Goal: Use online tool/utility: Use online tool/utility

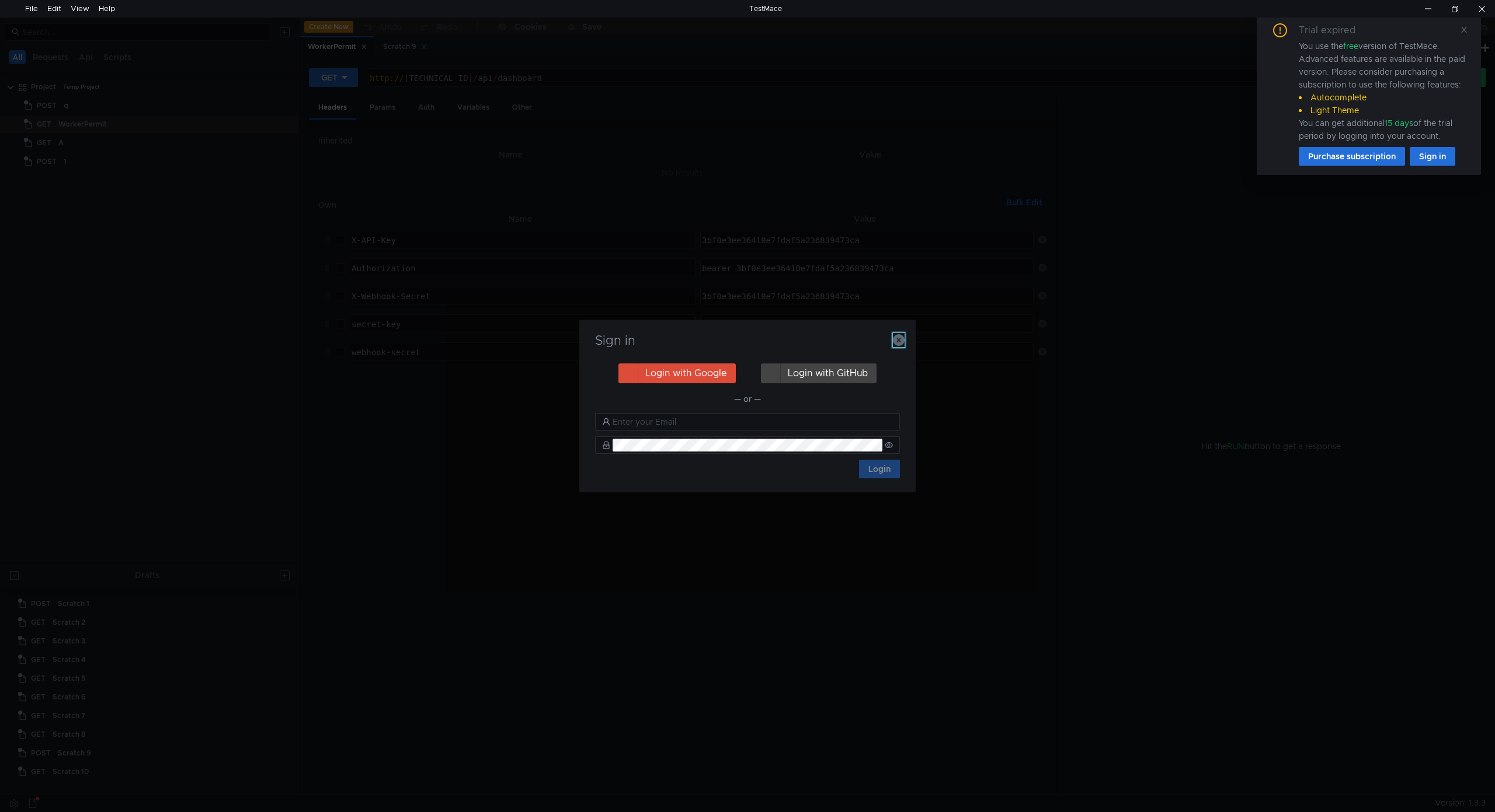
click at [893, 342] on icon "button" at bounding box center [898, 339] width 12 height 12
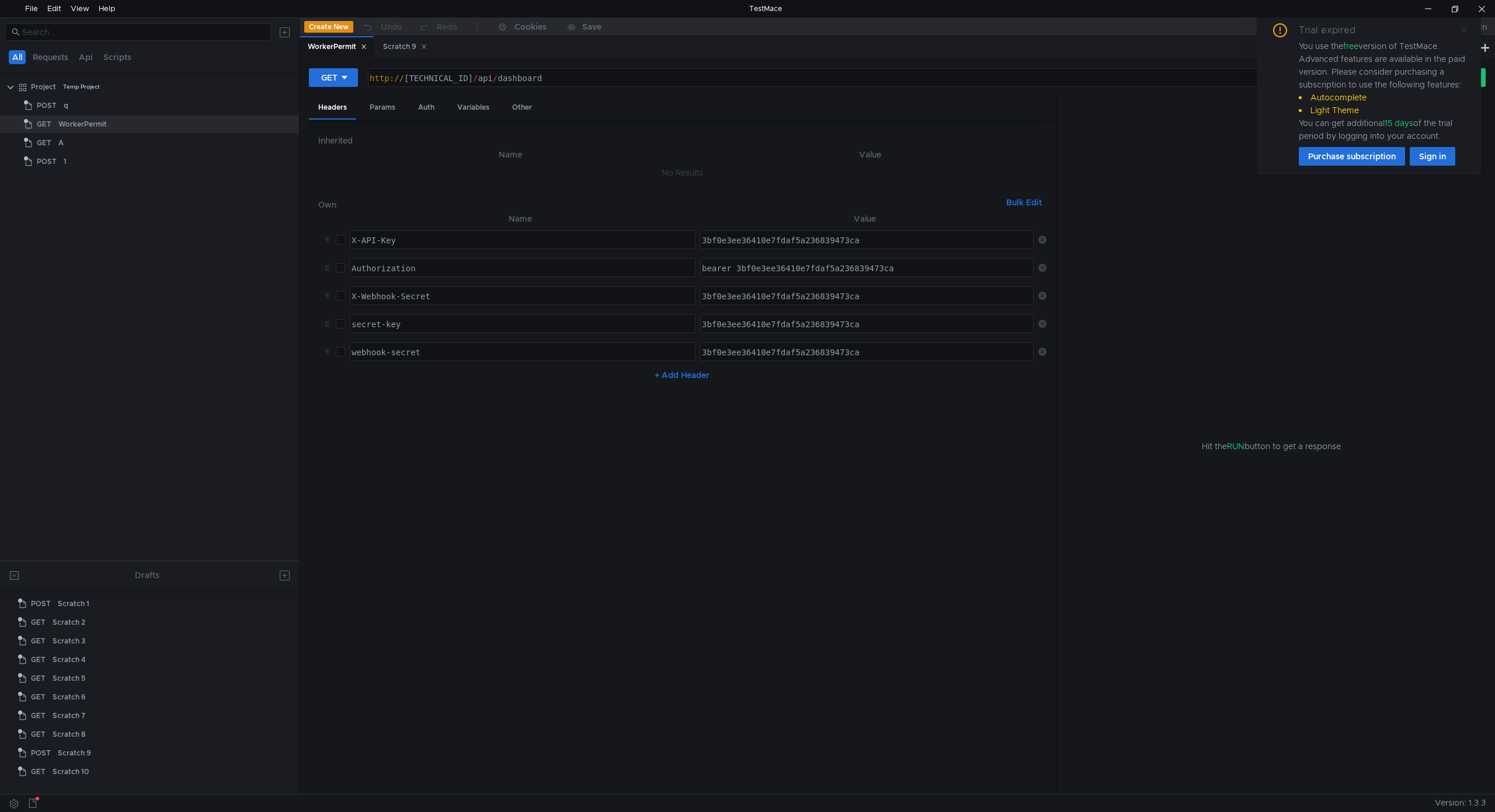
click at [1460, 31] on icon at bounding box center [1463, 29] width 9 height 9
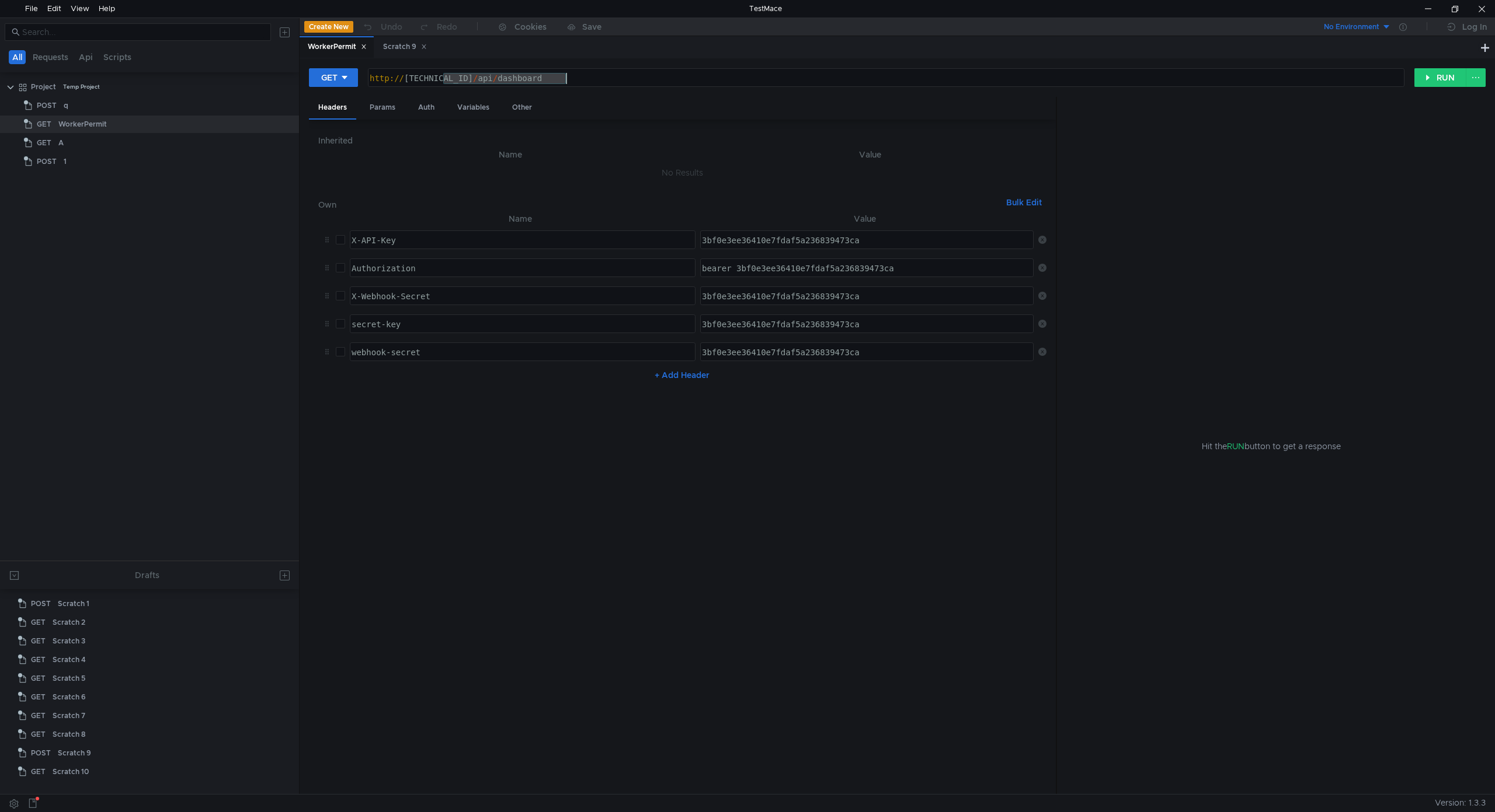
drag, startPoint x: 445, startPoint y: 77, endPoint x: 665, endPoint y: 78, distance: 220.0
click at [665, 78] on div "http:// 192.168.50.116:8000 / api / dashboard" at bounding box center [885, 89] width 1035 height 33
click at [600, 77] on div "http:// 192.168.0.2 / api / utc / find_stk_barcode / 91652" at bounding box center [885, 89] width 1035 height 33
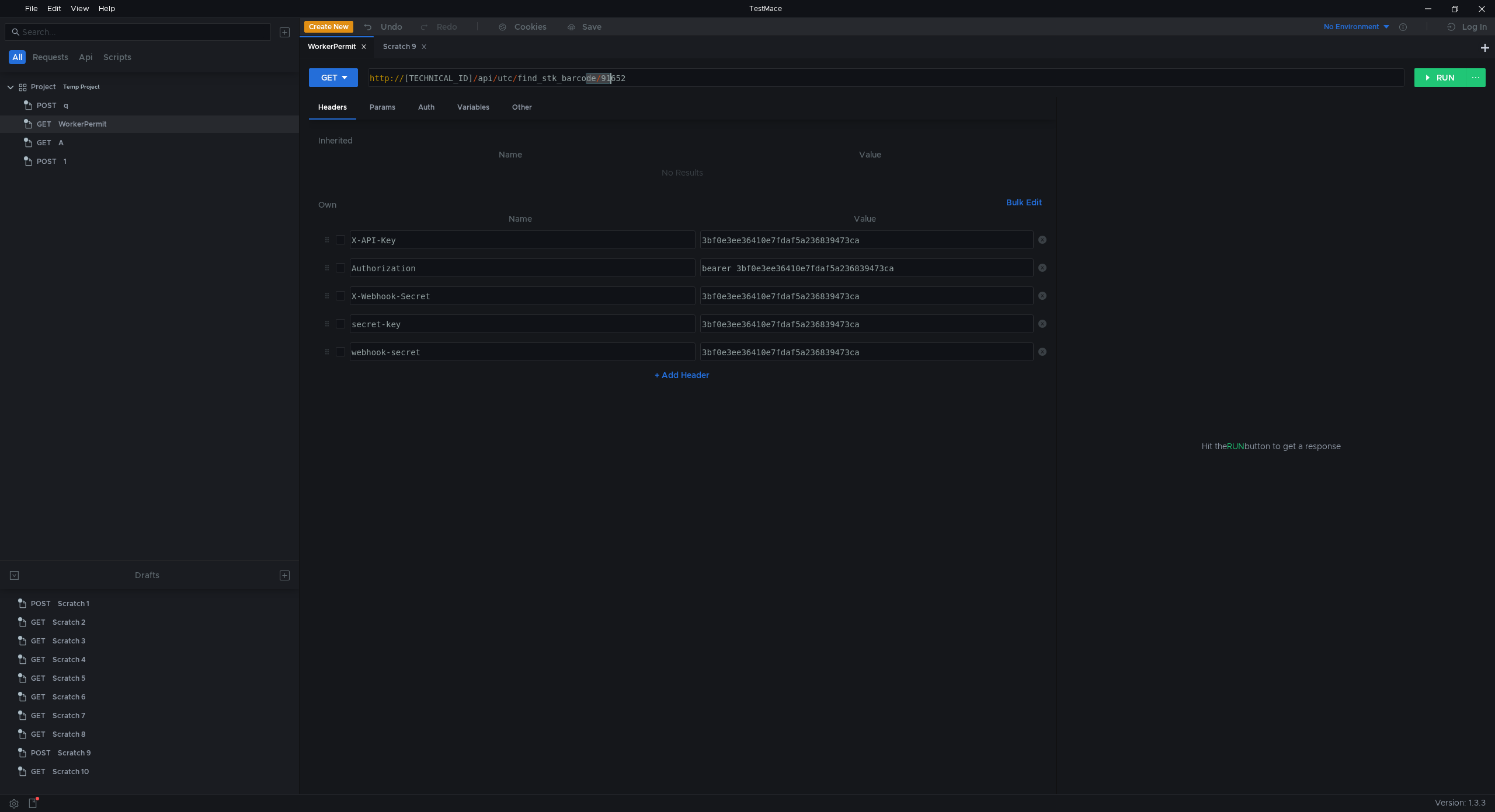
paste textarea "01231"
type textarea "[URL][TECHNICAL_ID]"
click at [392, 108] on div "Params" at bounding box center [382, 107] width 44 height 22
click at [425, 108] on div "Auth" at bounding box center [426, 107] width 35 height 22
click at [463, 106] on div "Variables" at bounding box center [474, 107] width 51 height 22
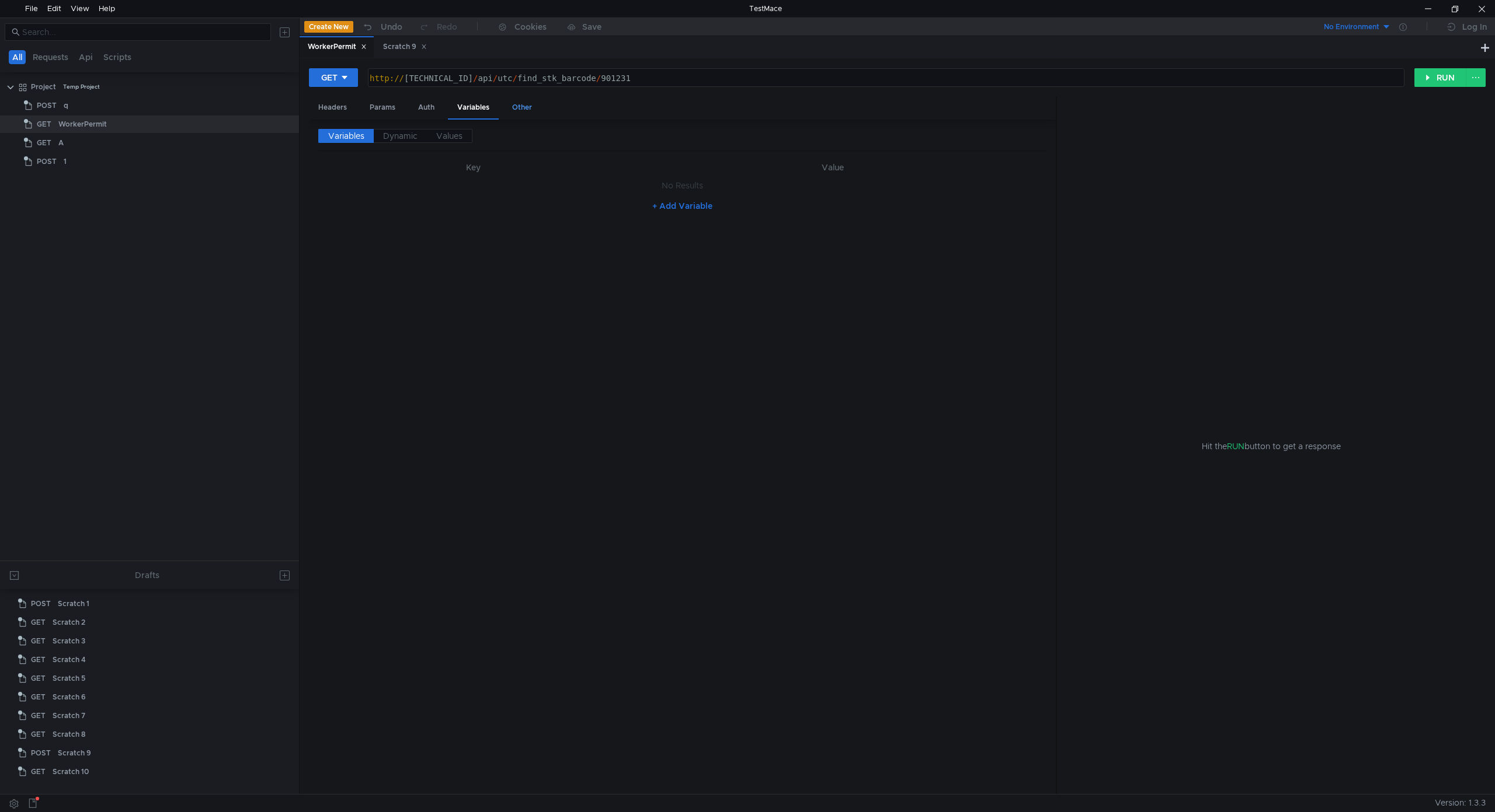
click at [521, 104] on div "Other" at bounding box center [522, 107] width 39 height 22
click at [1445, 77] on button "RUN" at bounding box center [1439, 77] width 52 height 19
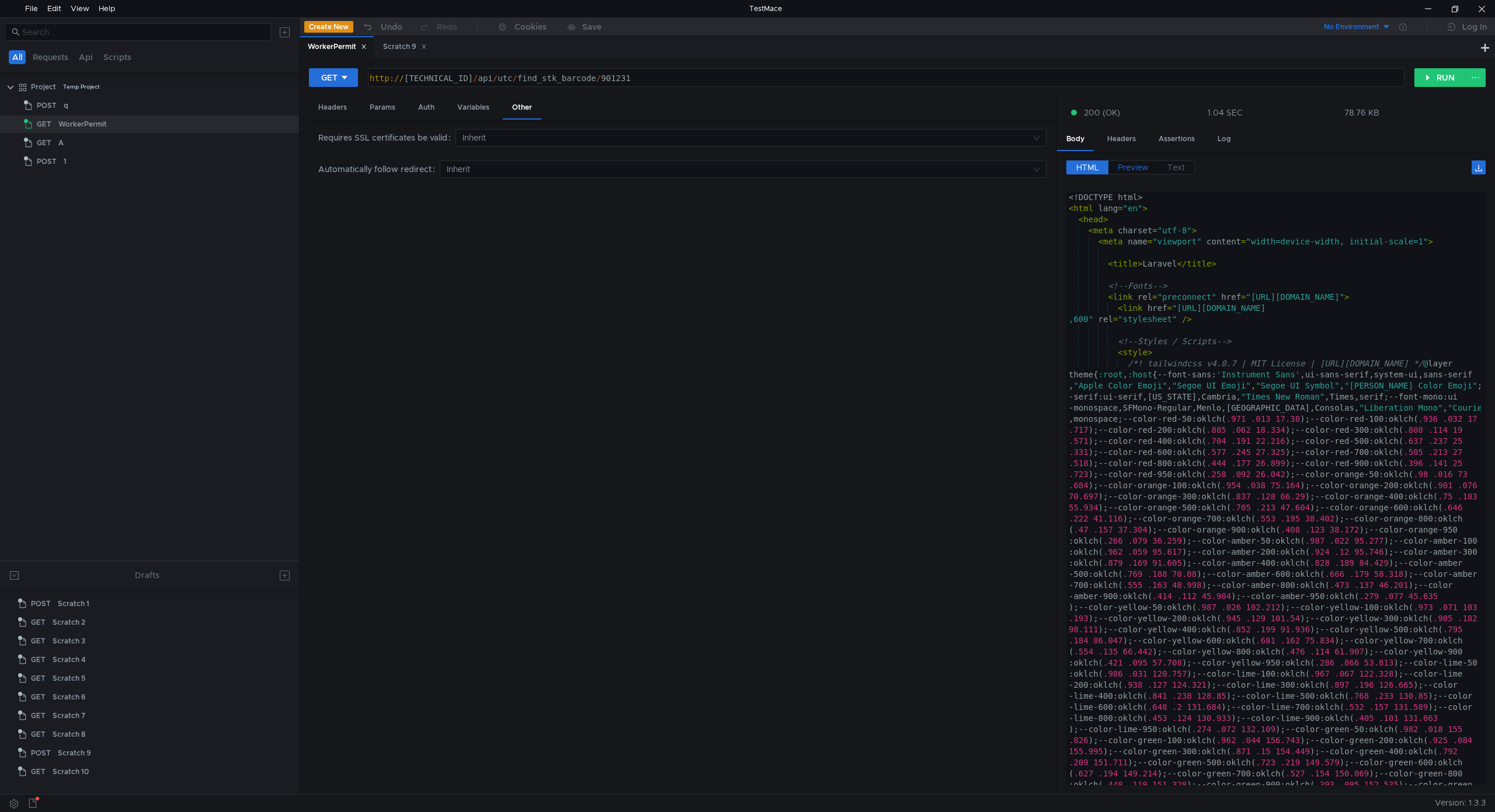
click at [1136, 170] on span "Preview" at bounding box center [1133, 168] width 31 height 11
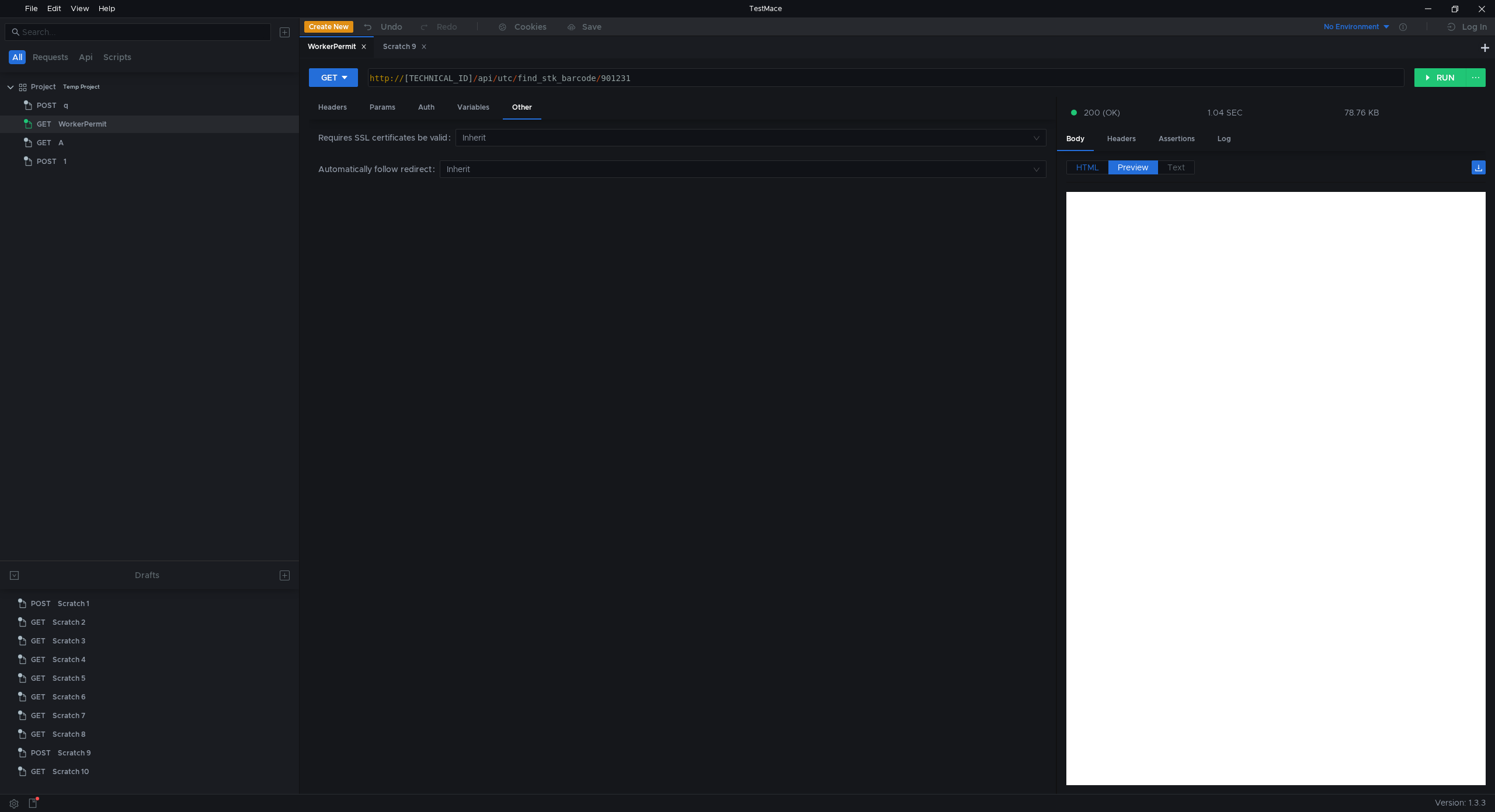
click at [1086, 173] on label "HTML" at bounding box center [1087, 167] width 42 height 14
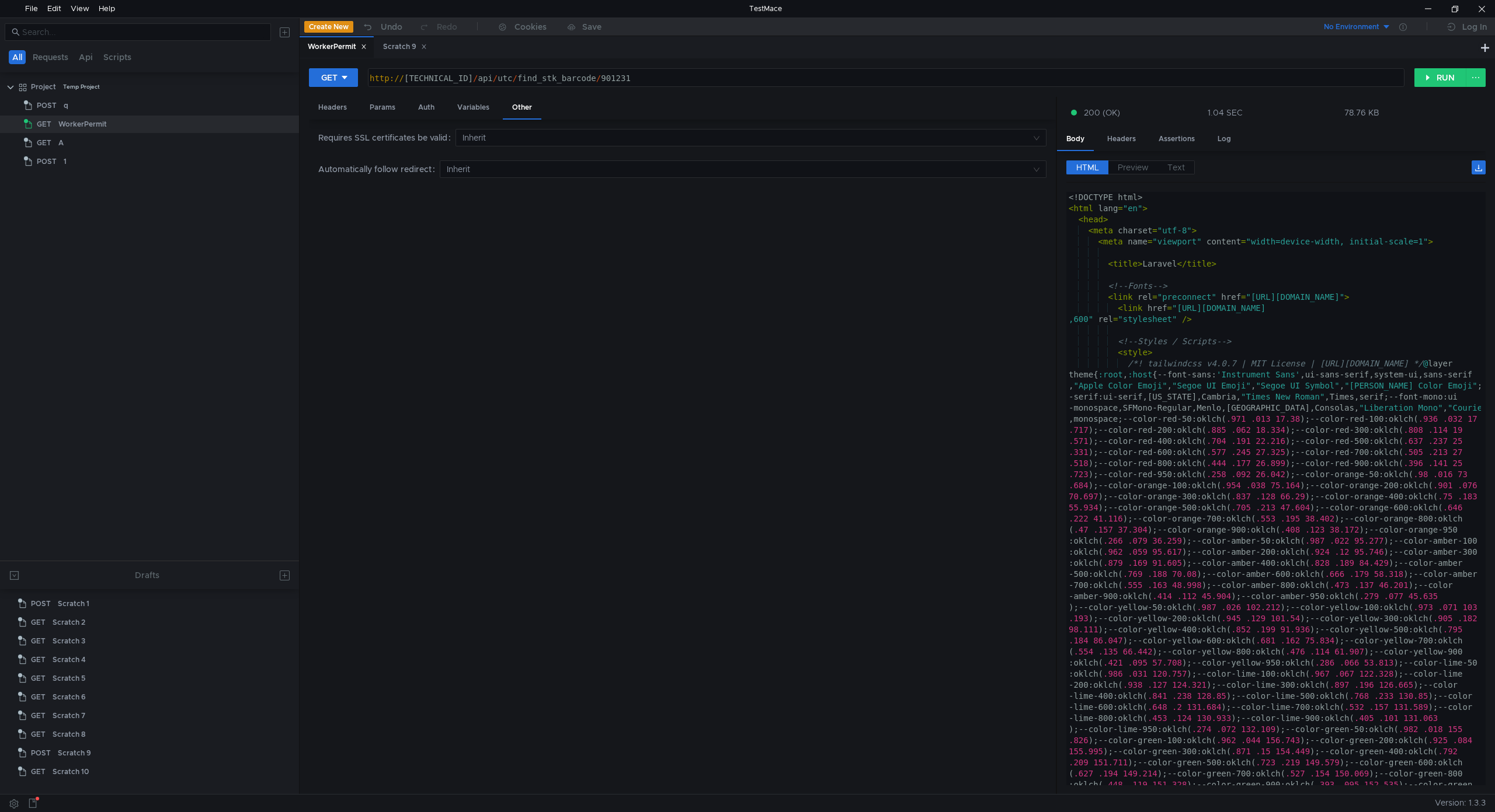
click at [1084, 167] on span "HTML" at bounding box center [1087, 168] width 22 height 11
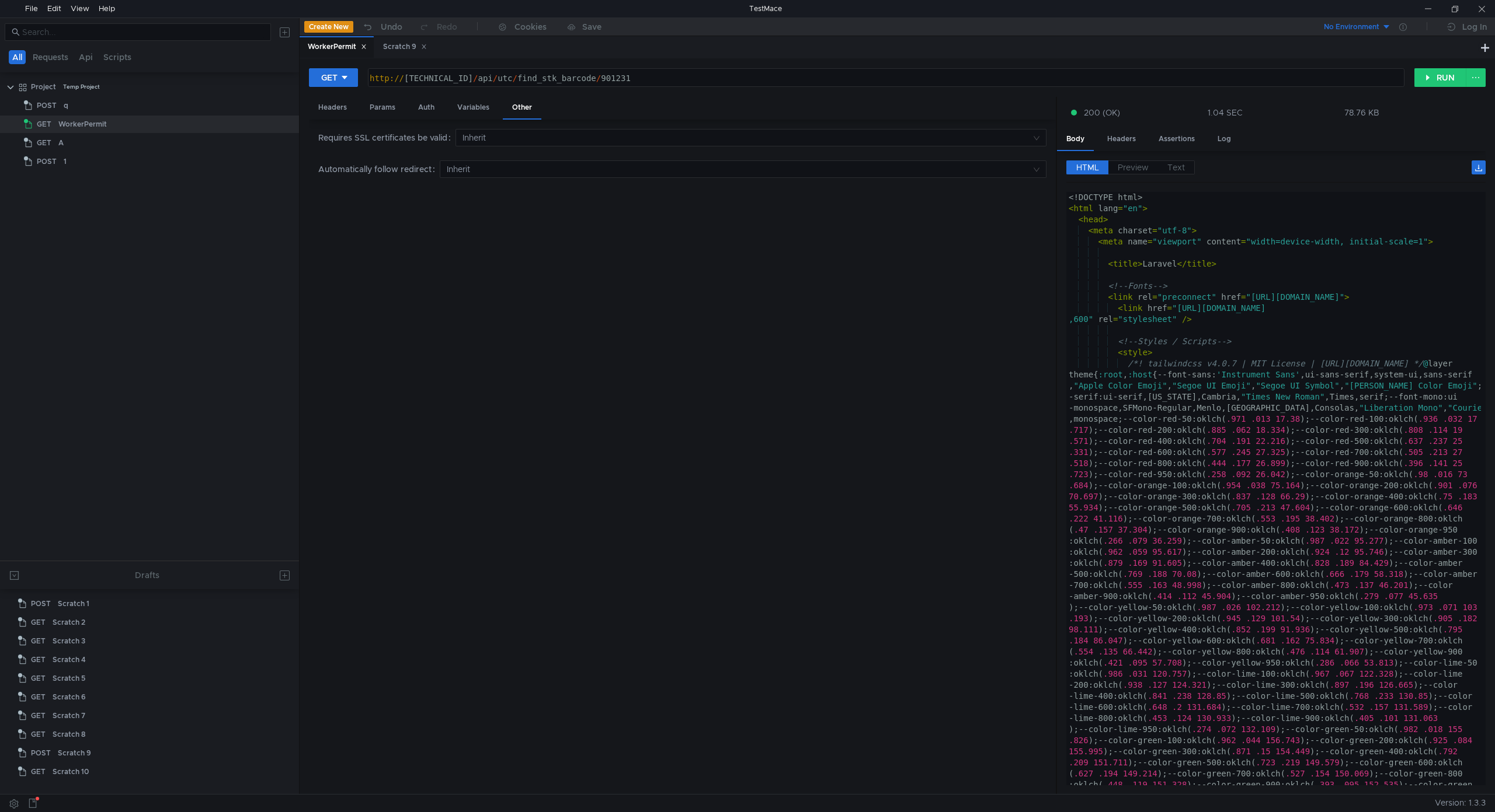
scroll to position [0, 16]
click at [1487, 9] on div at bounding box center [1481, 9] width 27 height 18
